Goal: Book appointment/travel/reservation

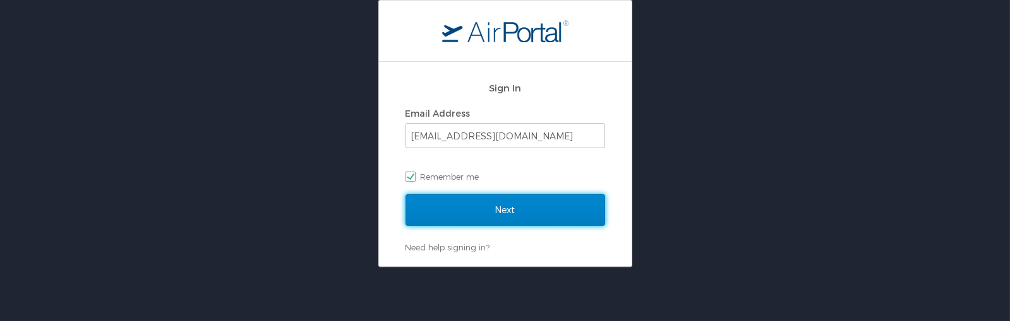
click at [501, 203] on input "Next" at bounding box center [505, 210] width 200 height 32
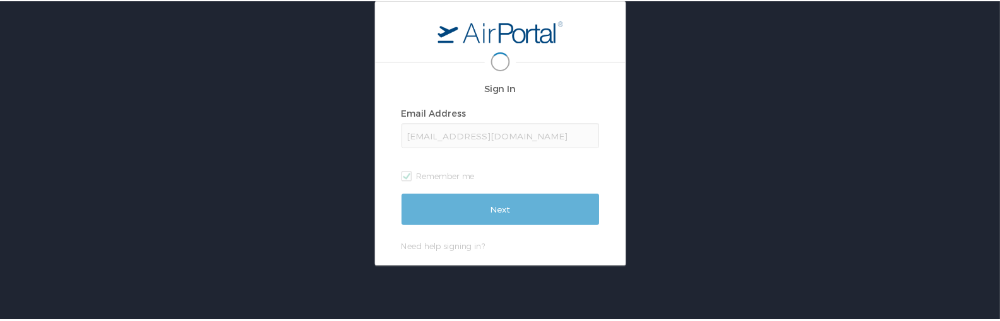
scroll to position [0, 3]
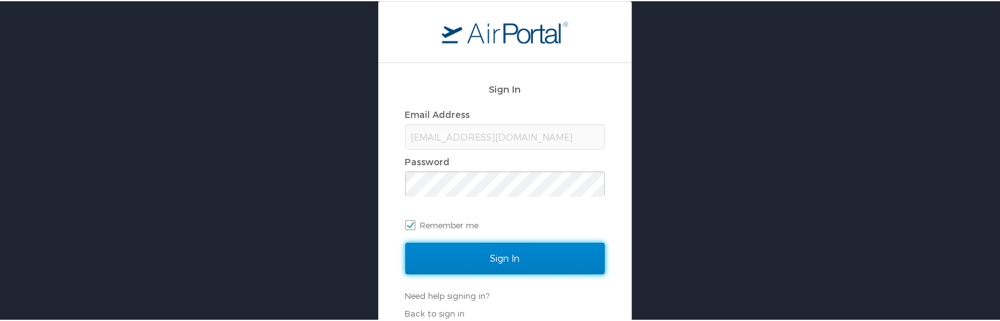
click at [495, 261] on input "Sign In" at bounding box center [505, 258] width 200 height 32
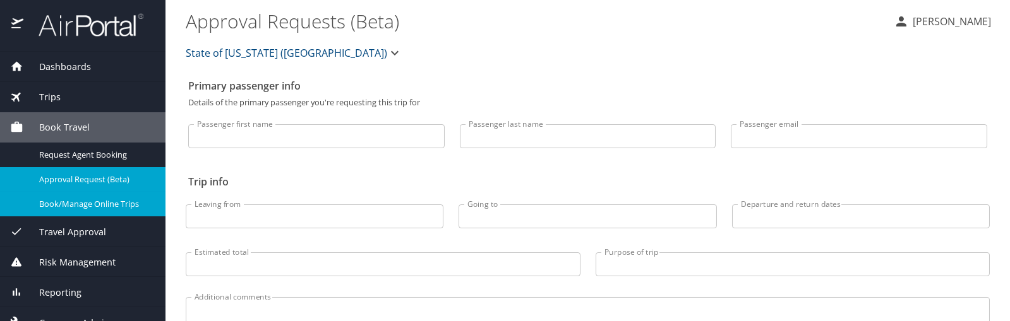
click at [106, 203] on span "Book/Manage Online Trips" at bounding box center [94, 204] width 111 height 12
